Goal: Task Accomplishment & Management: Understand process/instructions

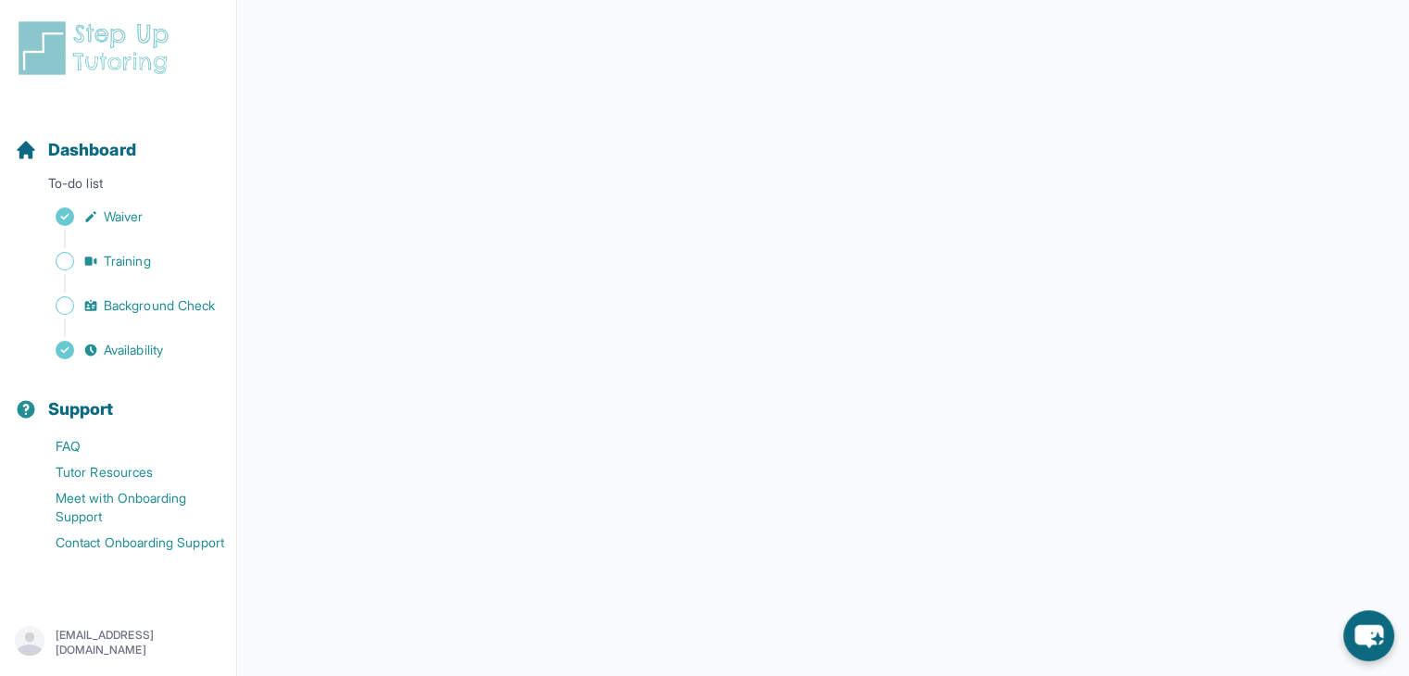
scroll to position [309, 0]
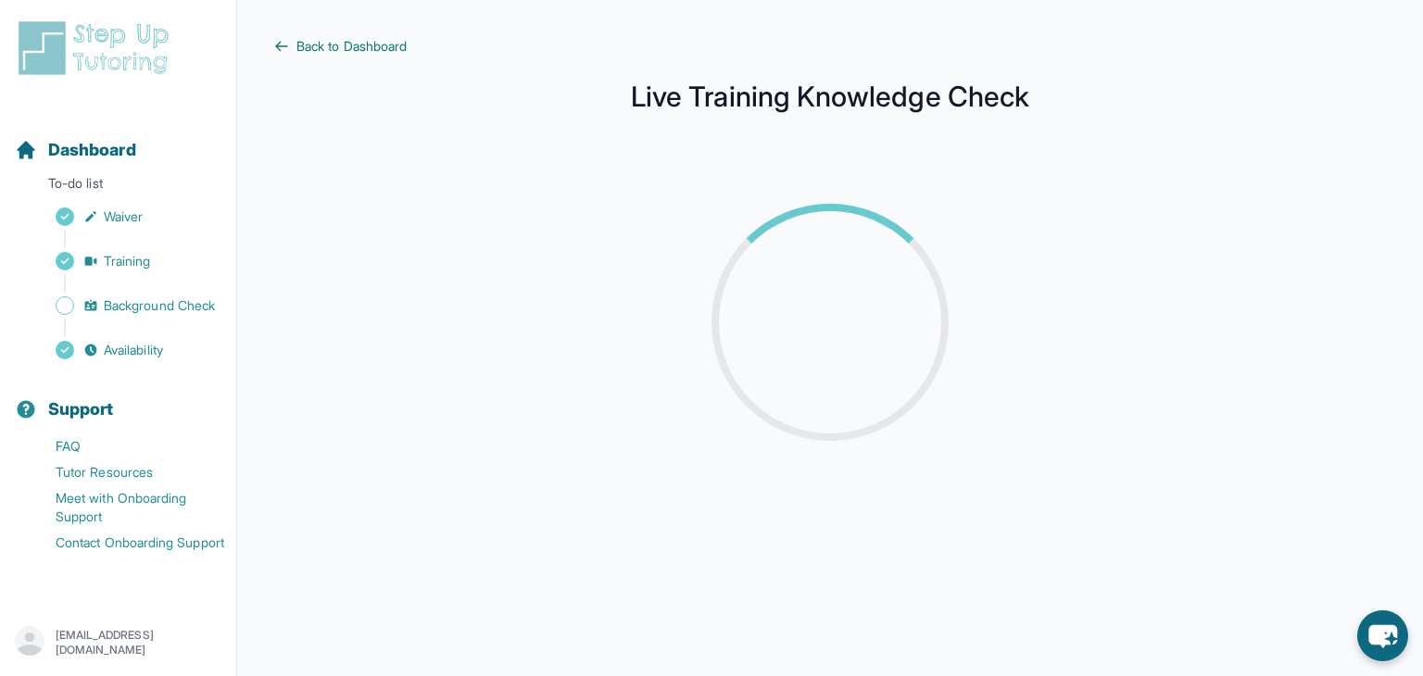
click at [327, 44] on span "Back to Dashboard" at bounding box center [351, 46] width 110 height 19
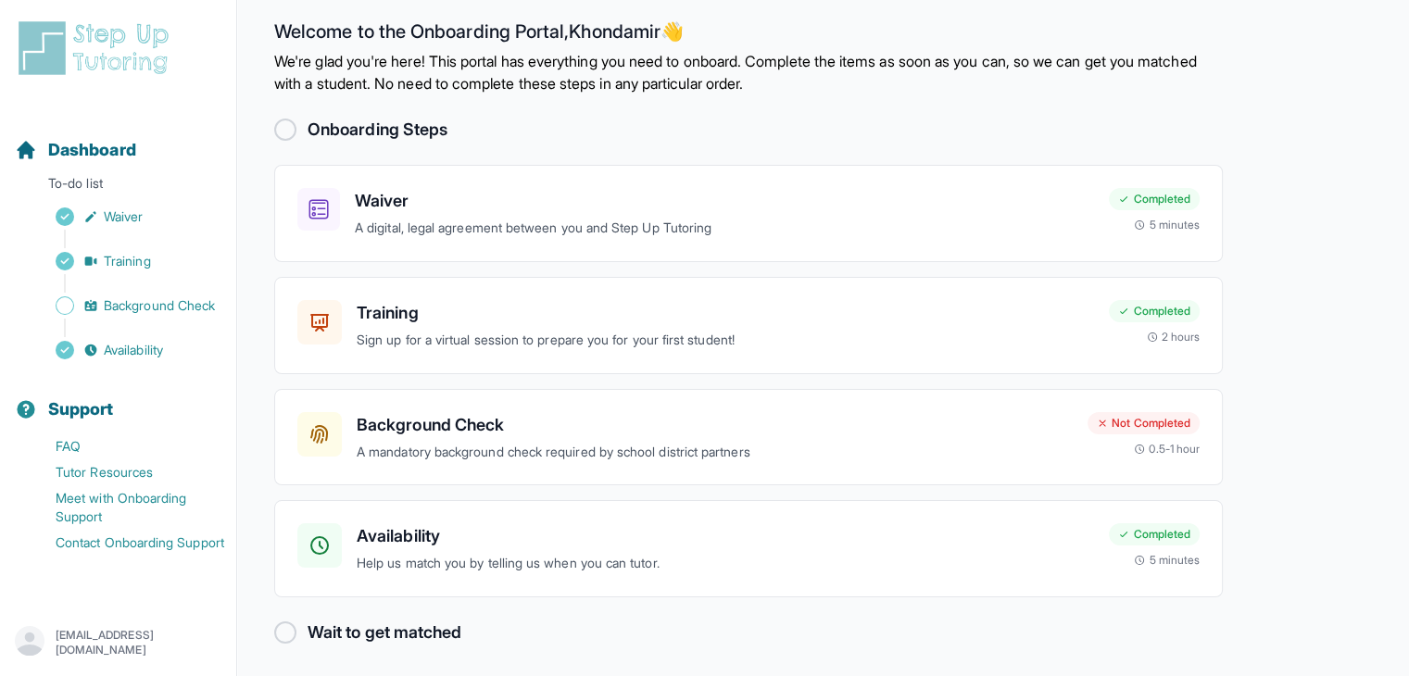
scroll to position [22, 0]
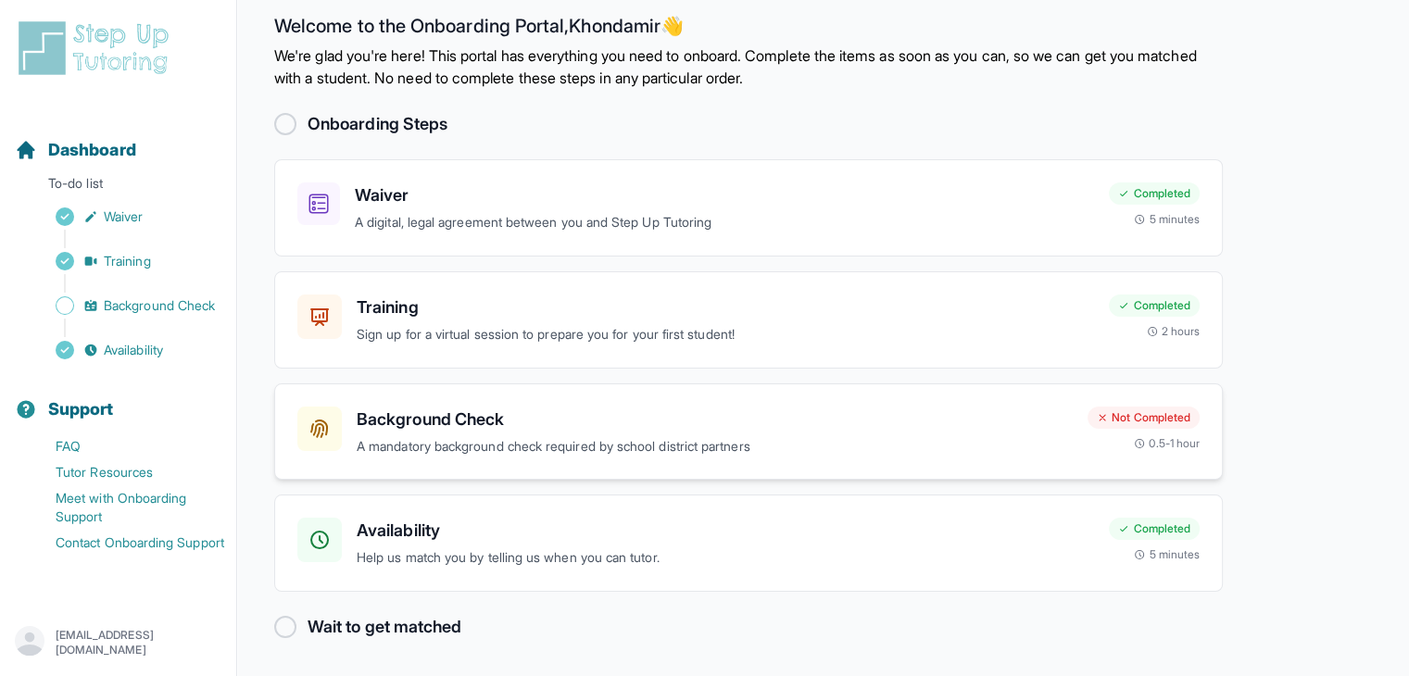
click at [949, 436] on p "A mandatory background check required by school district partners" at bounding box center [715, 446] width 716 height 21
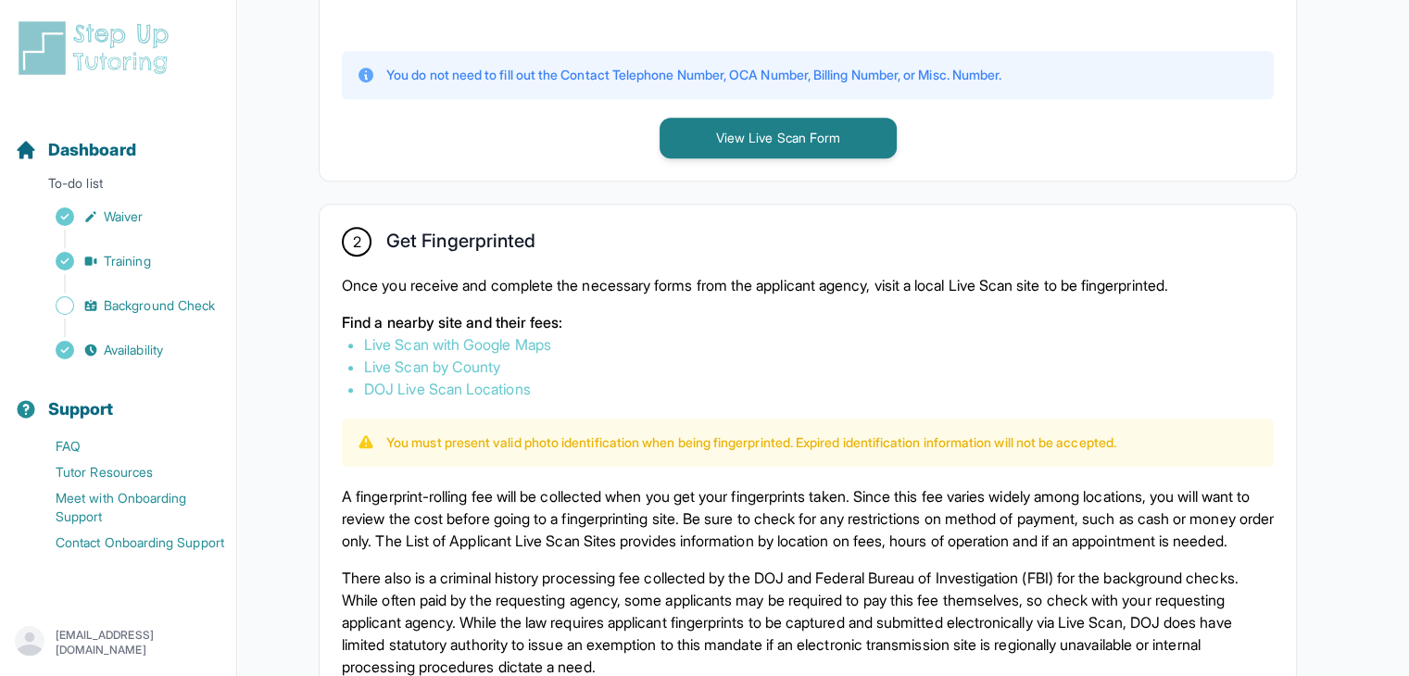
scroll to position [834, 0]
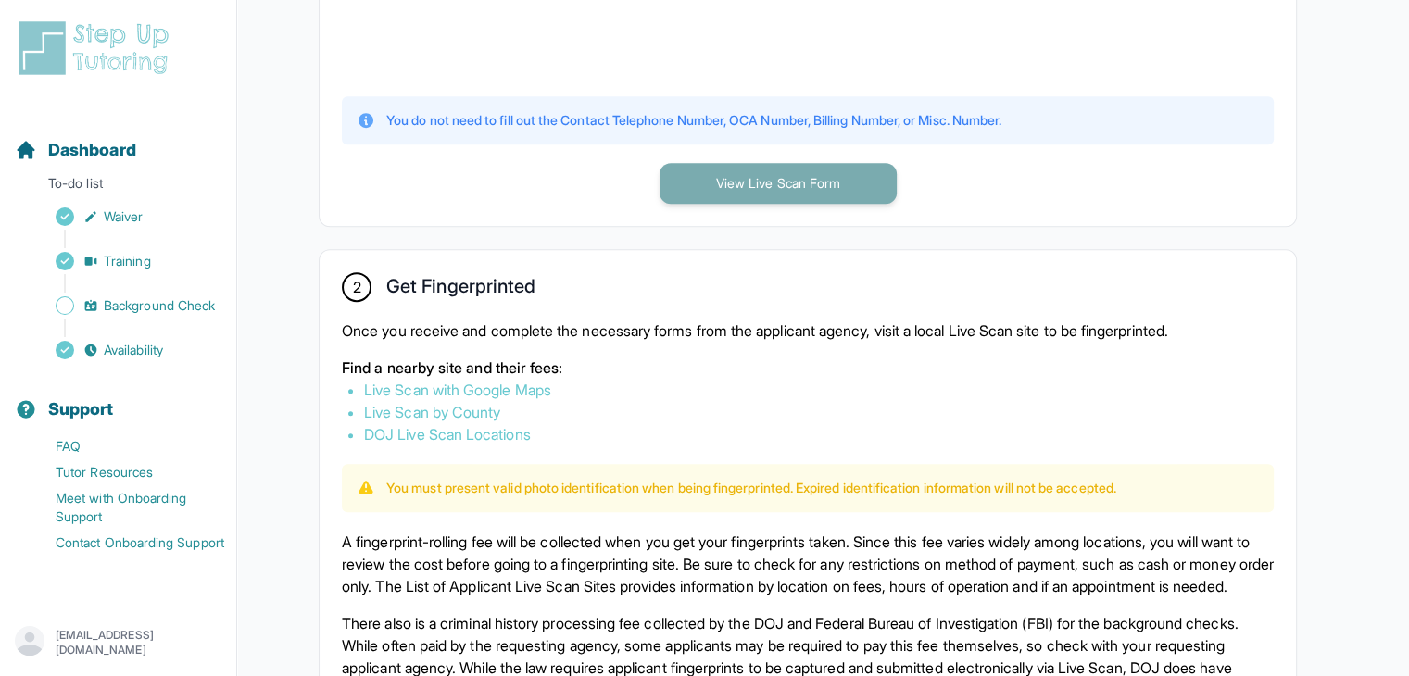
click at [797, 194] on button "View Live Scan Form" at bounding box center [777, 183] width 237 height 41
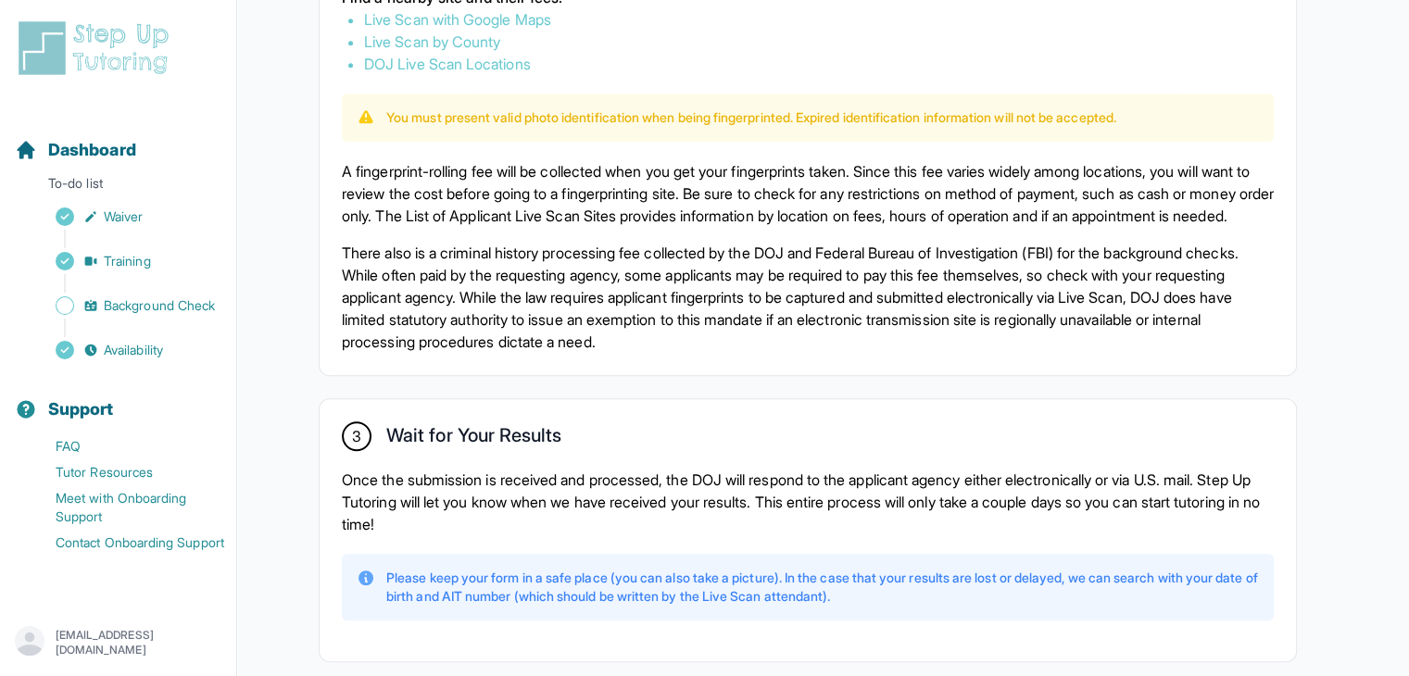
scroll to position [1297, 0]
